Goal: Check status: Check status

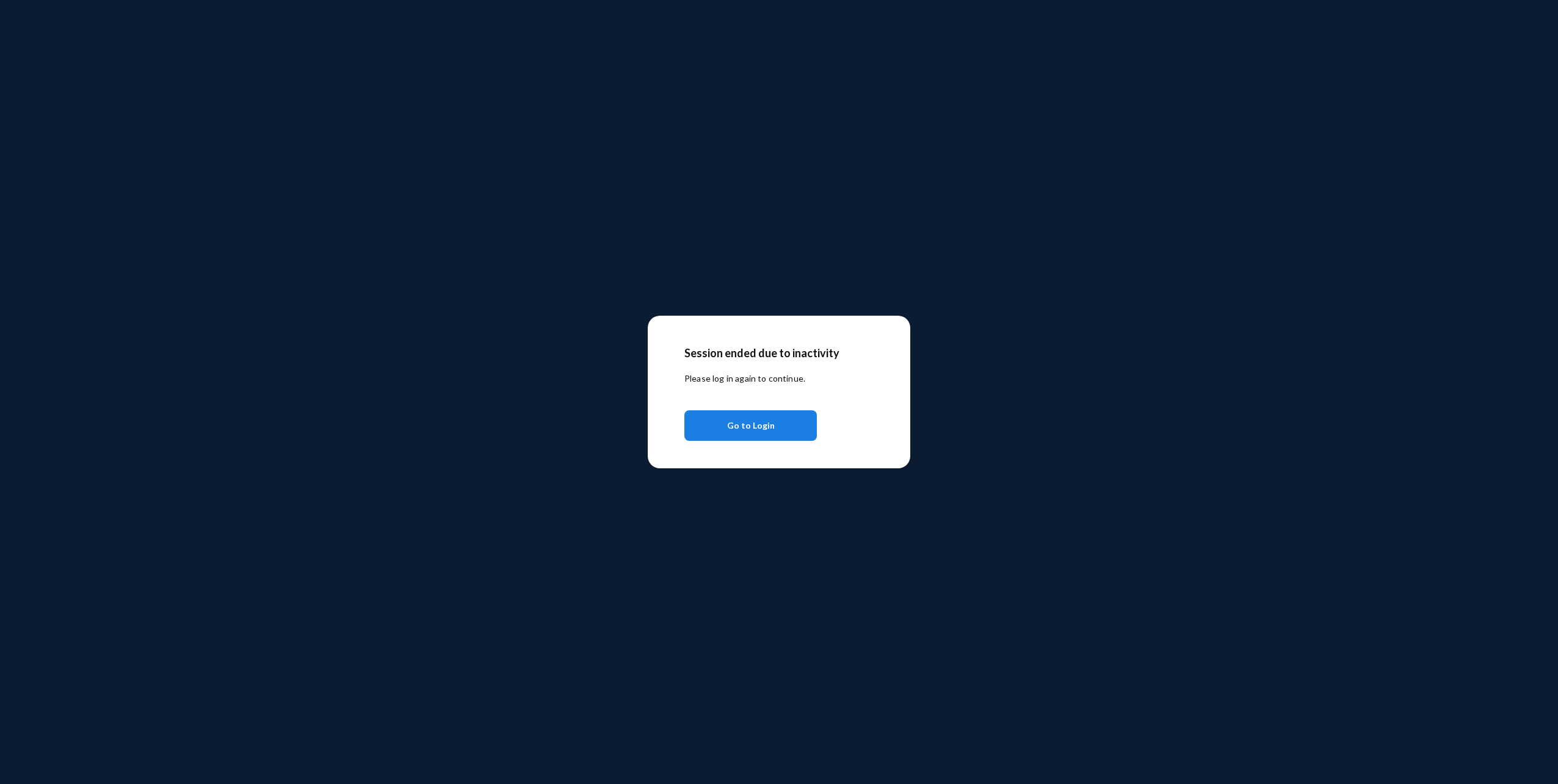
click at [756, 420] on span "Go to Login" at bounding box center [751, 425] width 47 height 22
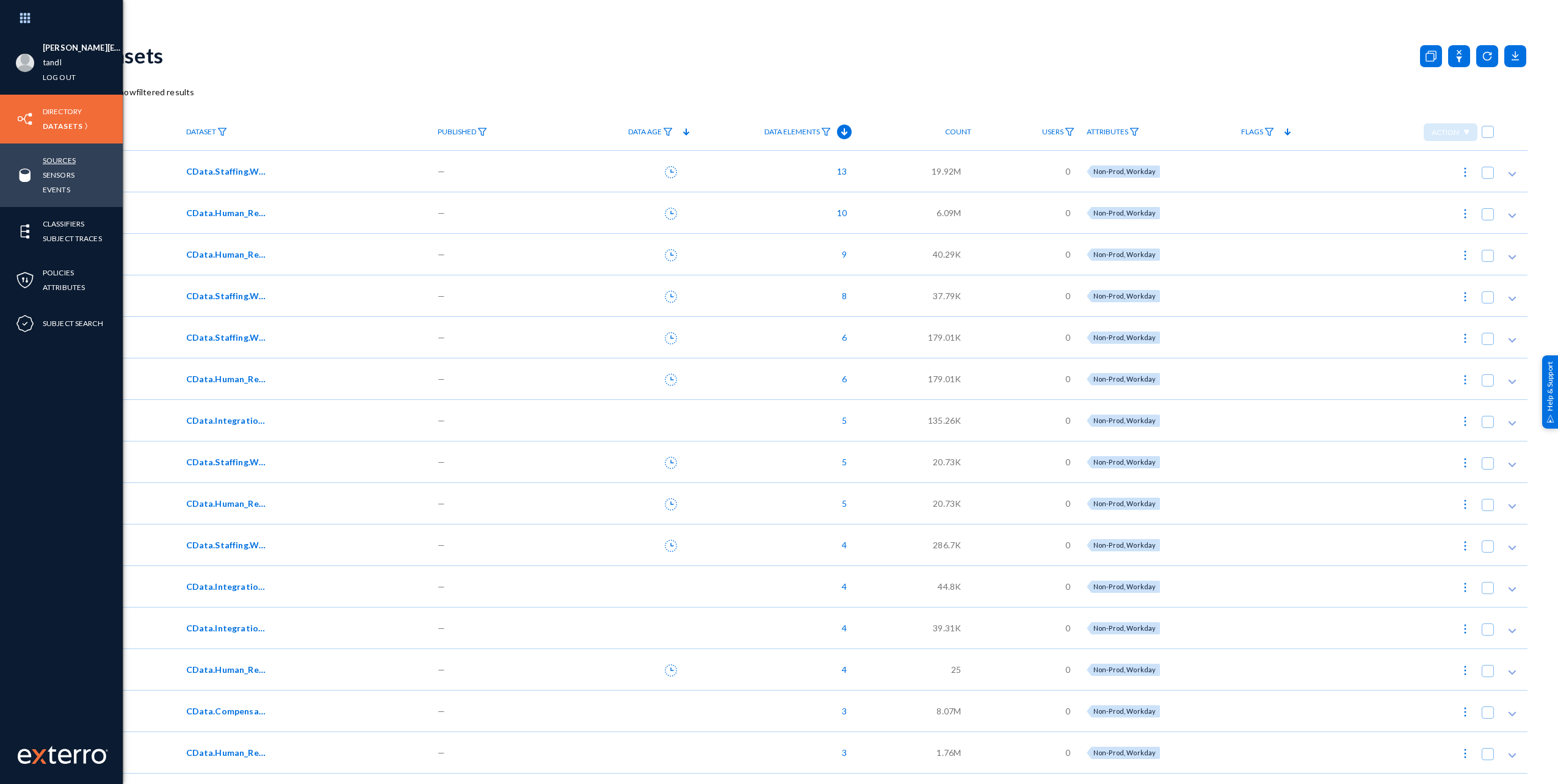
click at [59, 165] on link "Sources" at bounding box center [59, 160] width 33 height 14
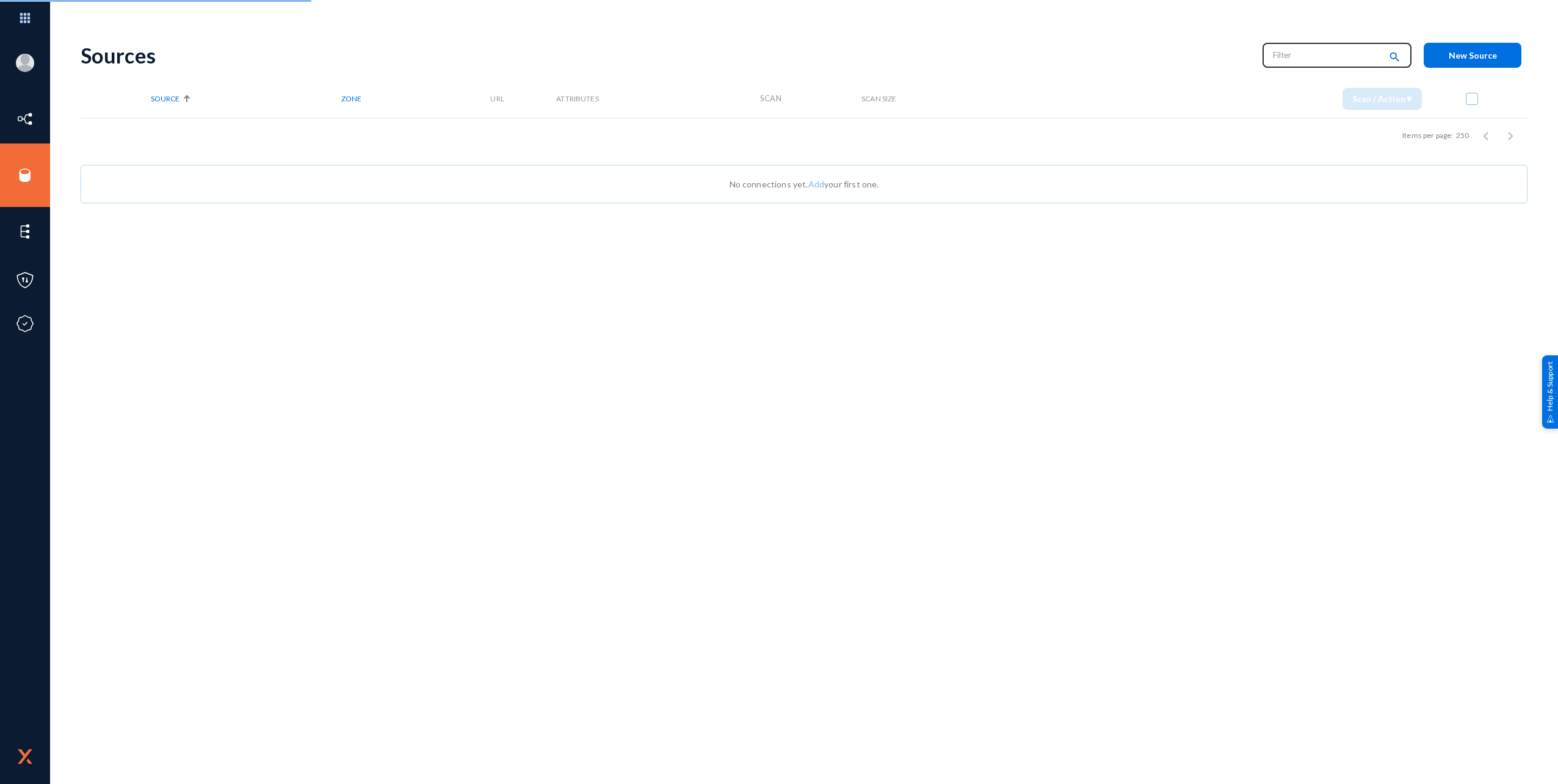
click at [1305, 59] on input "text" at bounding box center [1327, 55] width 108 height 18
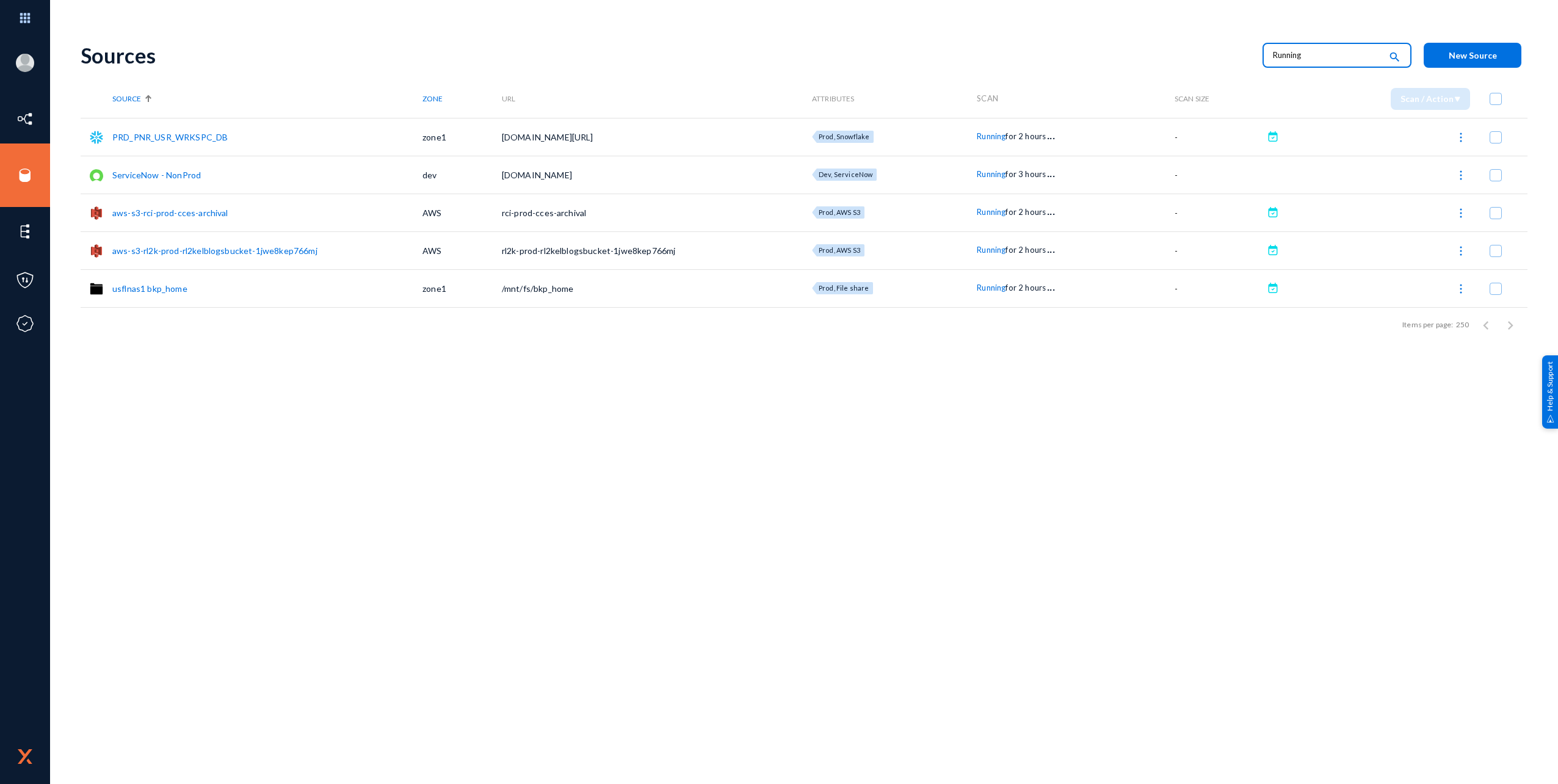
click at [894, 458] on div "Sources Running search New Source Source Zone URL Attributes Scan Scan Size Sca…" at bounding box center [804, 407] width 1447 height 753
click at [1303, 57] on input "Running" at bounding box center [1327, 55] width 108 height 18
click at [1318, 48] on input "Running" at bounding box center [1327, 55] width 108 height 18
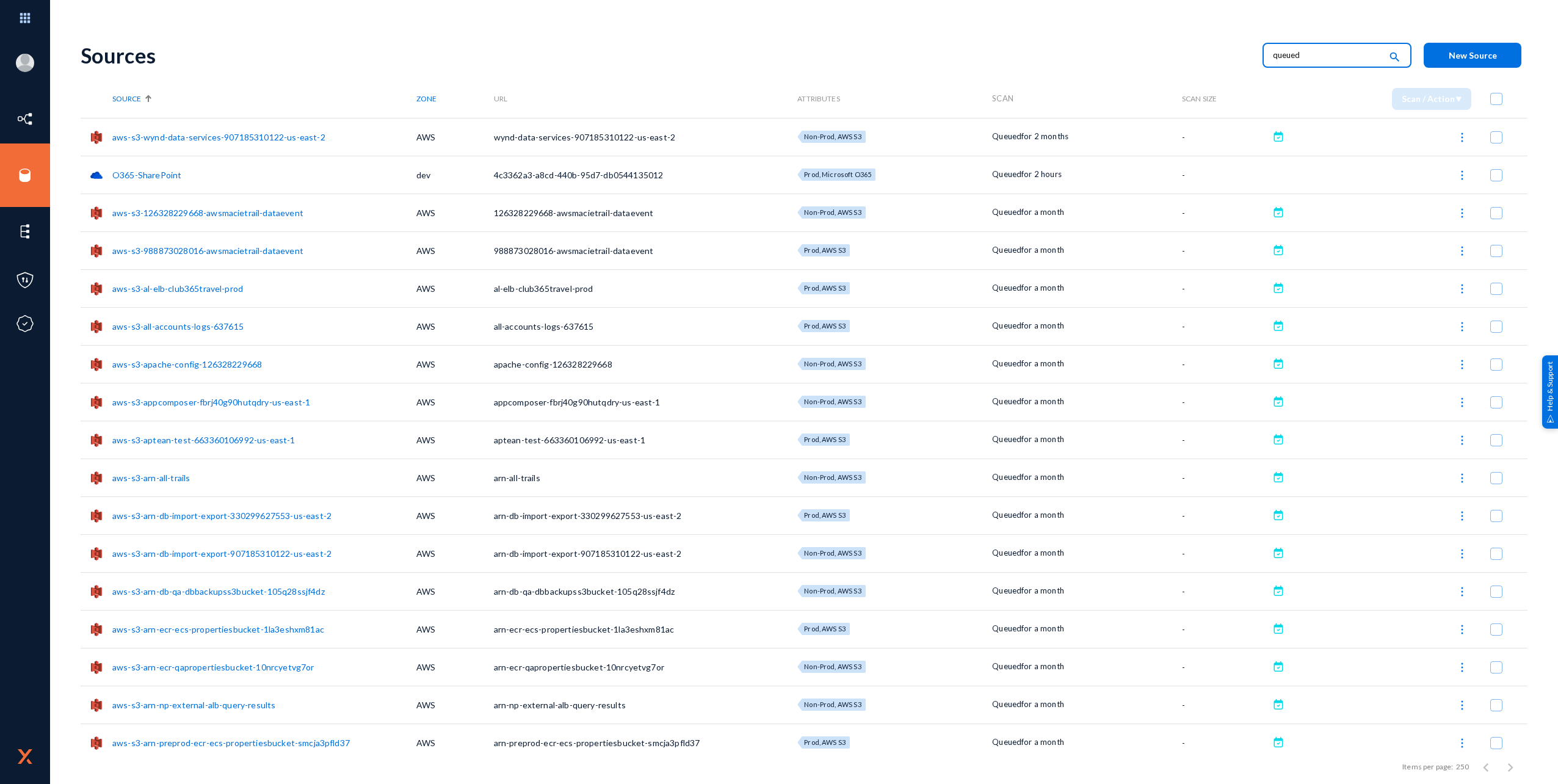
click at [1279, 56] on input "queued" at bounding box center [1327, 55] width 108 height 18
type input "ServiceNow"
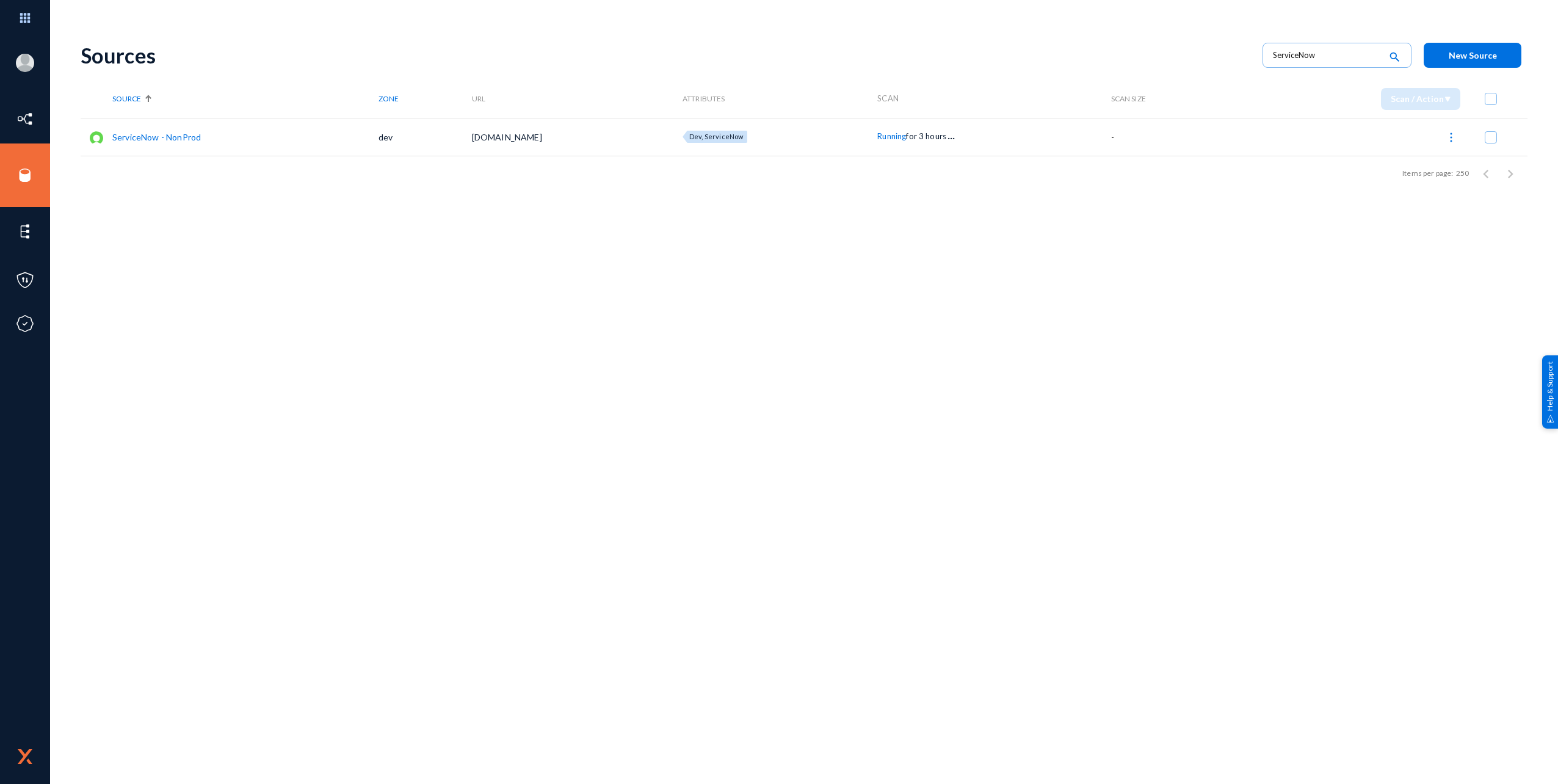
click at [784, 534] on div "Sources ServiceNow search New Source Source Zone URL Attributes Scan Scan Size …" at bounding box center [804, 407] width 1447 height 753
click at [906, 133] on span "Running" at bounding box center [891, 136] width 29 height 10
click at [867, 367] on div at bounding box center [779, 392] width 1558 height 784
click at [662, 410] on div "Sources ServiceNow search New Source Source Zone URL Attributes Scan Scan Size …" at bounding box center [804, 407] width 1447 height 753
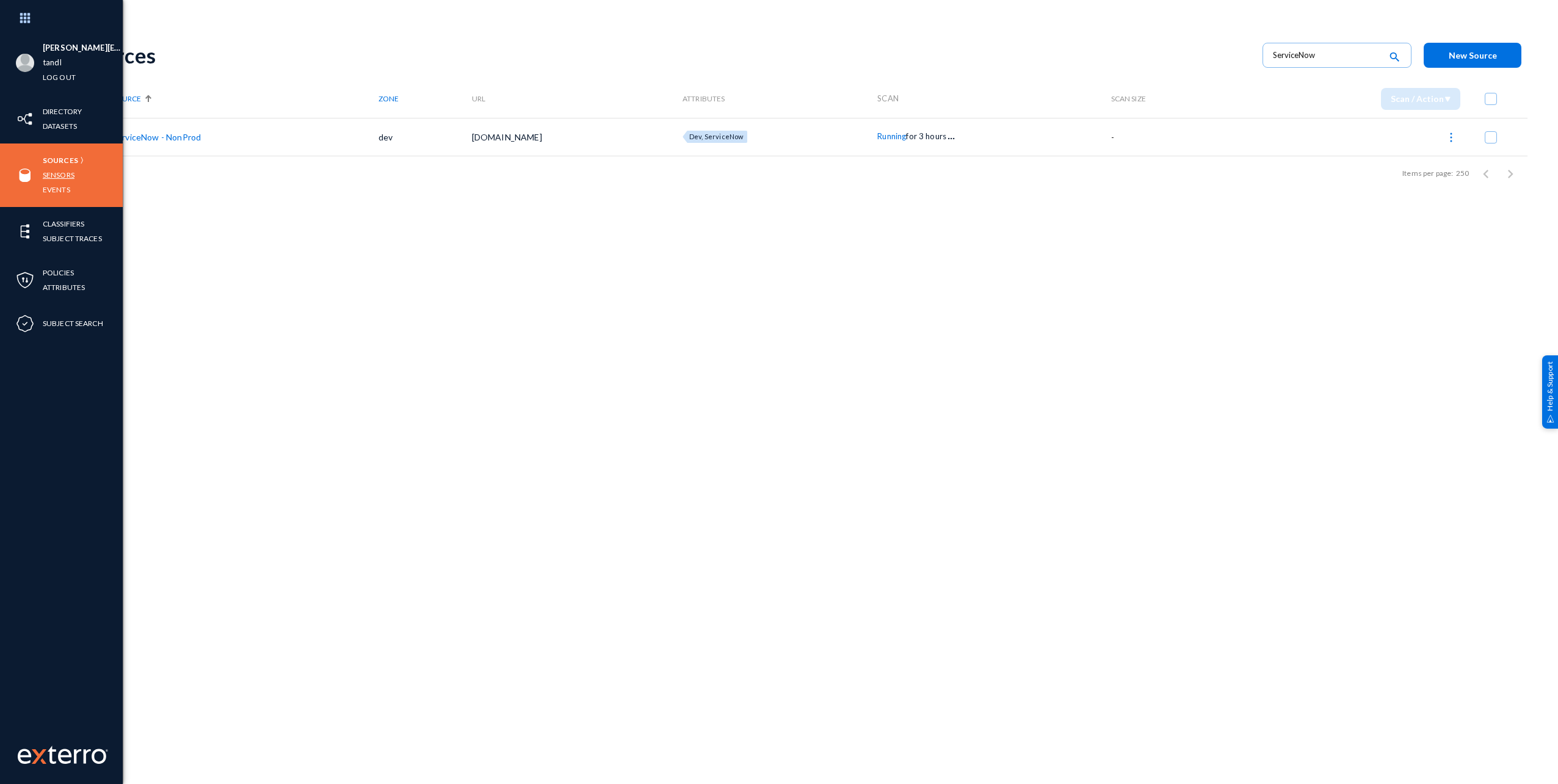
click at [53, 172] on link "Sensors" at bounding box center [58, 175] width 31 height 14
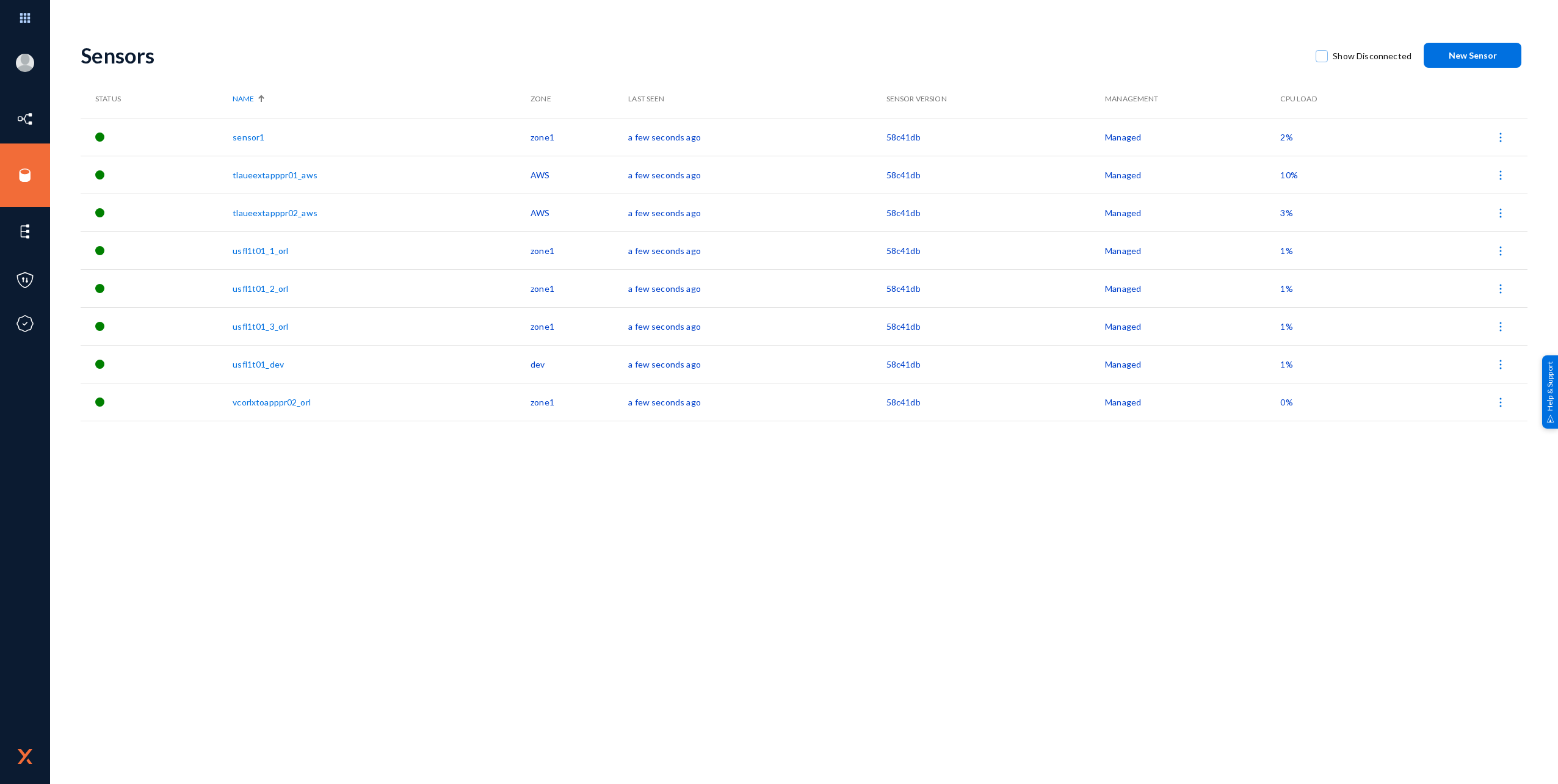
click at [367, 519] on div "Sensors Show Disconnected New Sensor Status Name Zone Last Seen Sensor Version …" at bounding box center [804, 407] width 1447 height 753
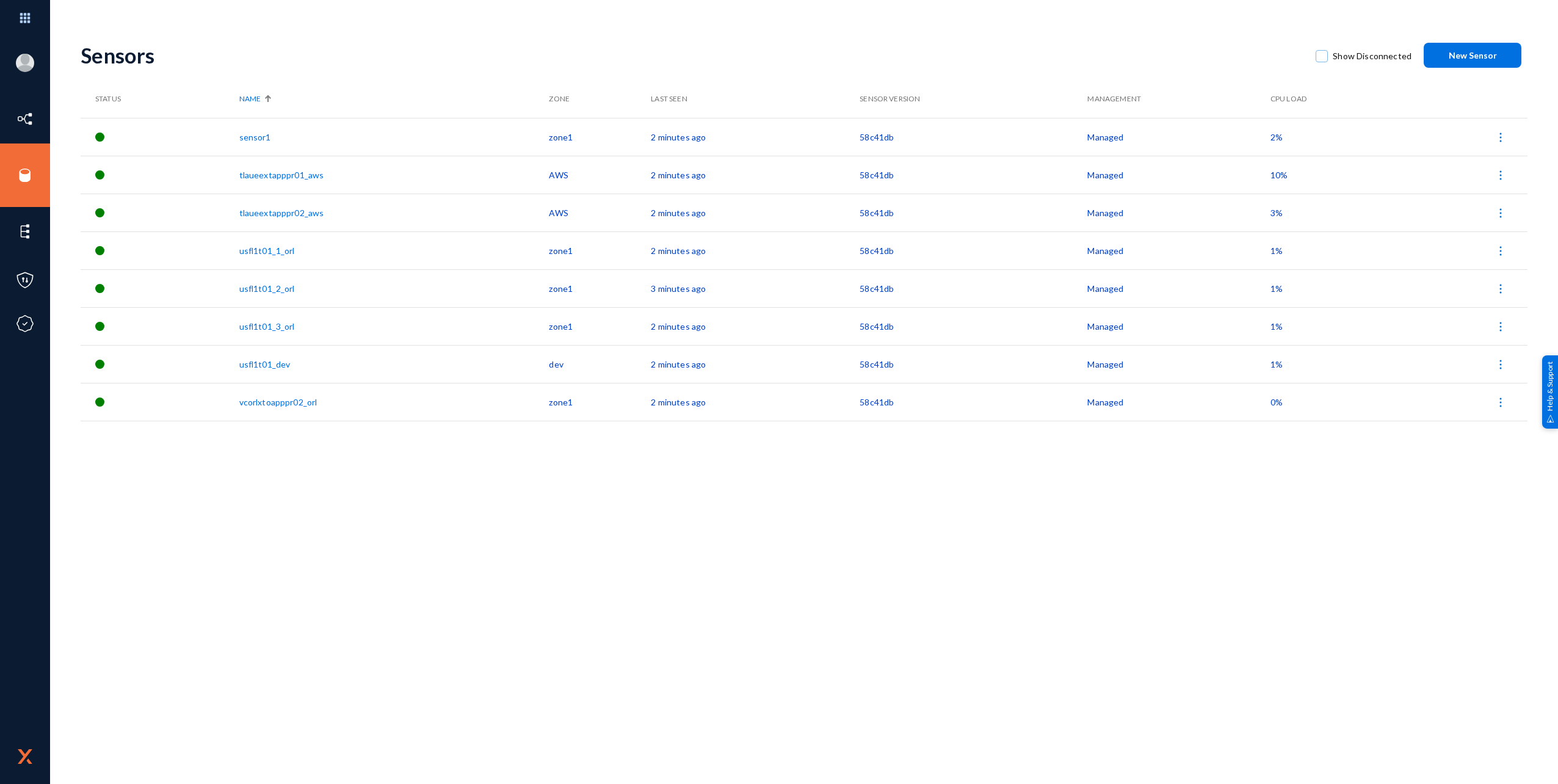
click at [1055, 559] on div "Sensors Show Disconnected New Sensor Status Name Zone Last Seen Sensor Version …" at bounding box center [804, 407] width 1447 height 753
click at [202, 48] on div "Sensors" at bounding box center [691, 55] width 1223 height 25
